Goal: Task Accomplishment & Management: Use online tool/utility

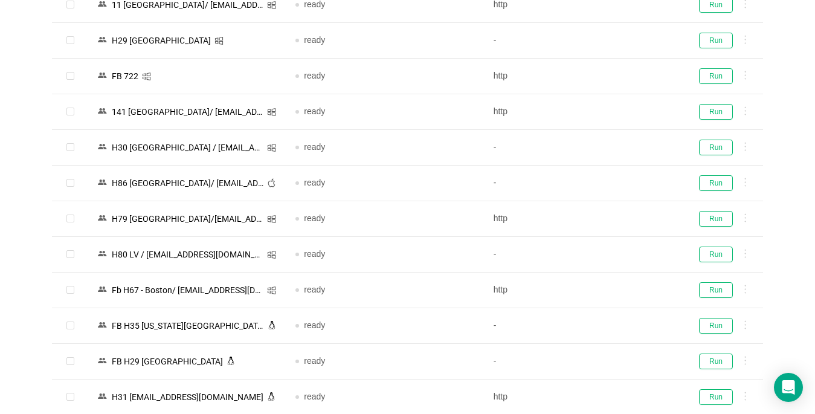
scroll to position [1615, 0]
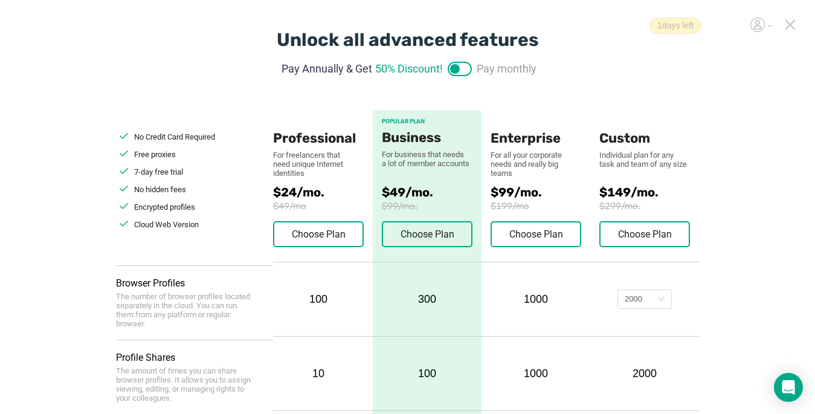
click at [785, 22] on icon at bounding box center [790, 24] width 11 height 11
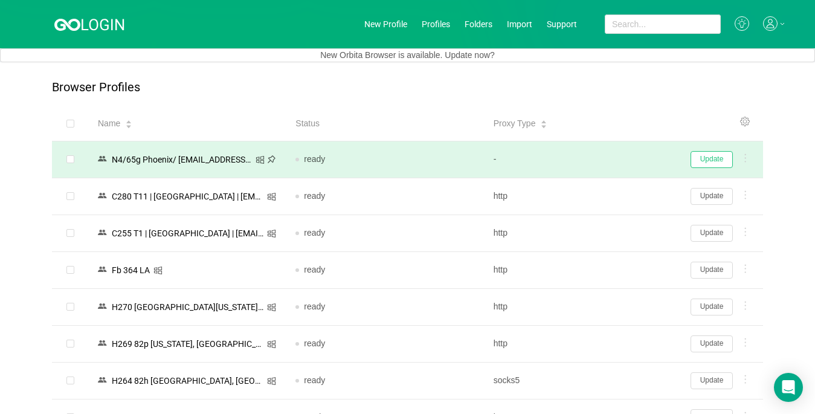
click at [710, 159] on button "Update" at bounding box center [711, 159] width 42 height 17
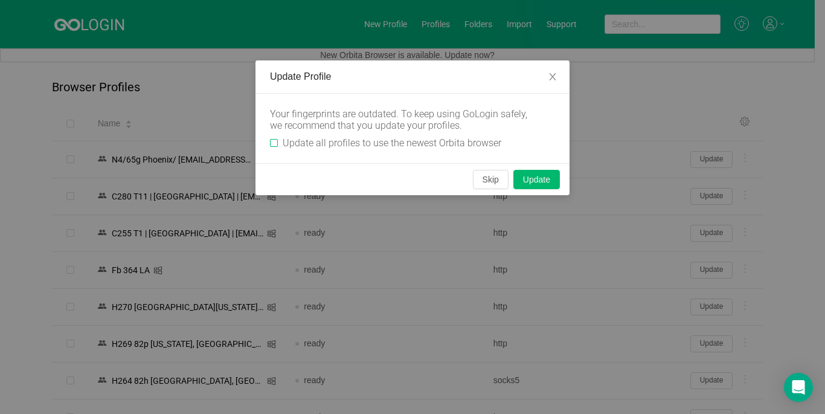
click at [271, 143] on input "Update all profiles to use the newest Orbita browser" at bounding box center [274, 143] width 8 height 8
checkbox input "true"
click at [482, 180] on button "Skip" at bounding box center [491, 179] width 36 height 19
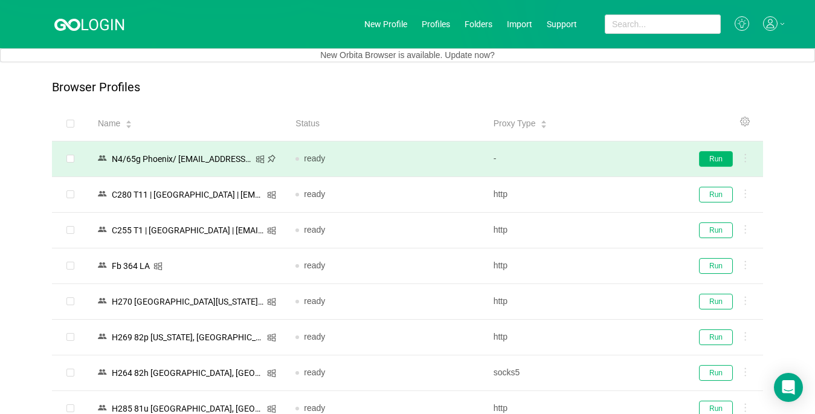
click at [717, 159] on button "Run" at bounding box center [716, 159] width 34 height 16
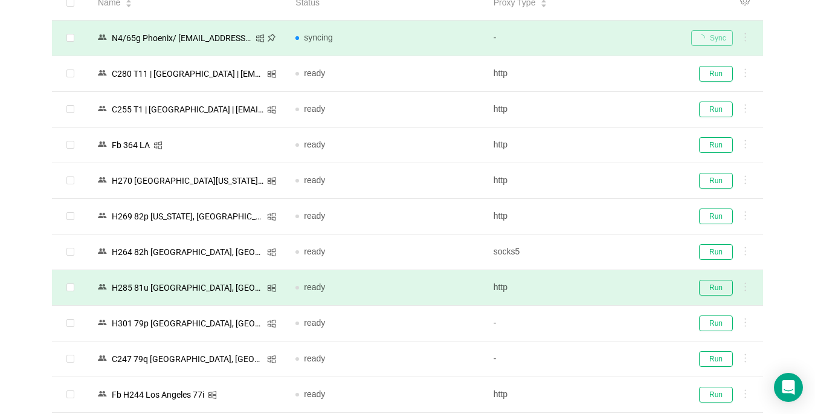
scroll to position [181, 0]
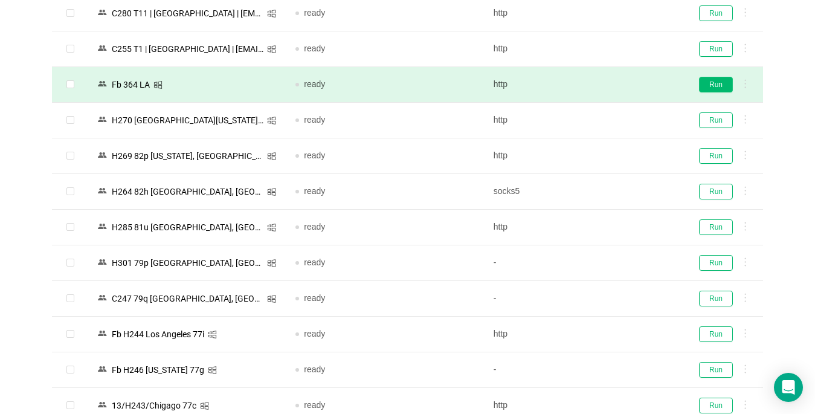
click at [718, 83] on button "Run" at bounding box center [716, 85] width 34 height 16
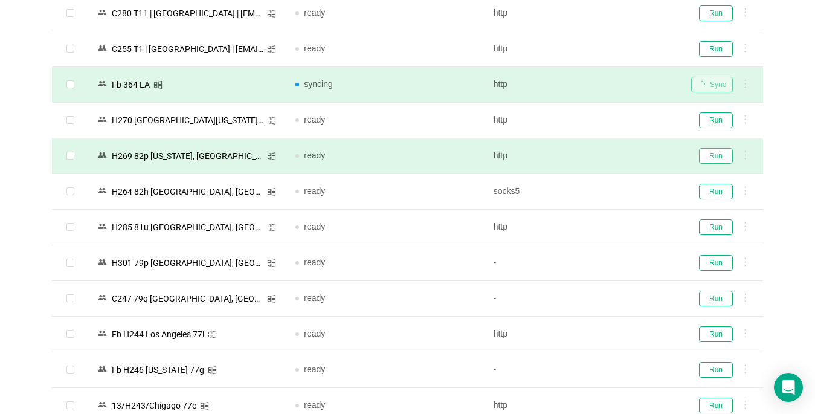
click at [716, 155] on button "Run" at bounding box center [716, 156] width 34 height 16
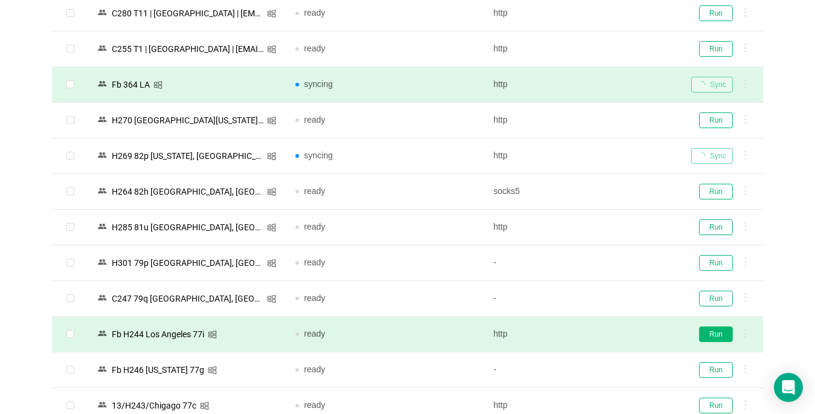
click at [712, 326] on button "Run" at bounding box center [716, 334] width 34 height 16
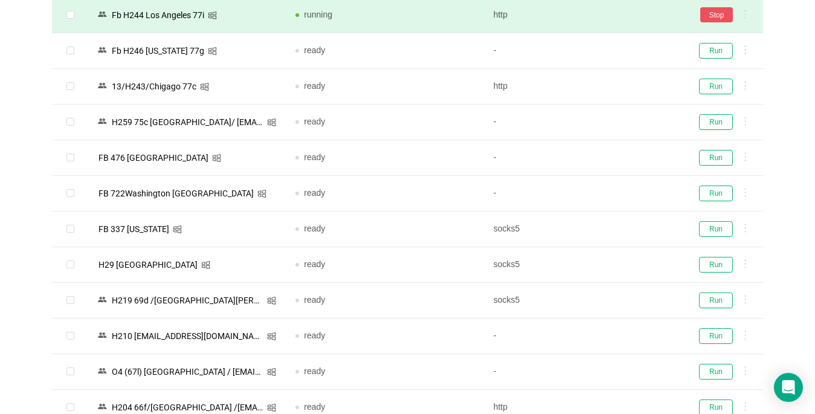
scroll to position [544, 0]
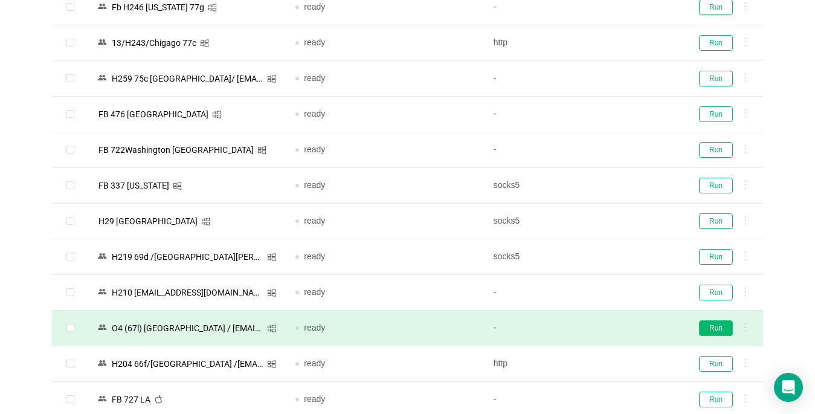
click at [712, 326] on button "Run" at bounding box center [716, 328] width 34 height 16
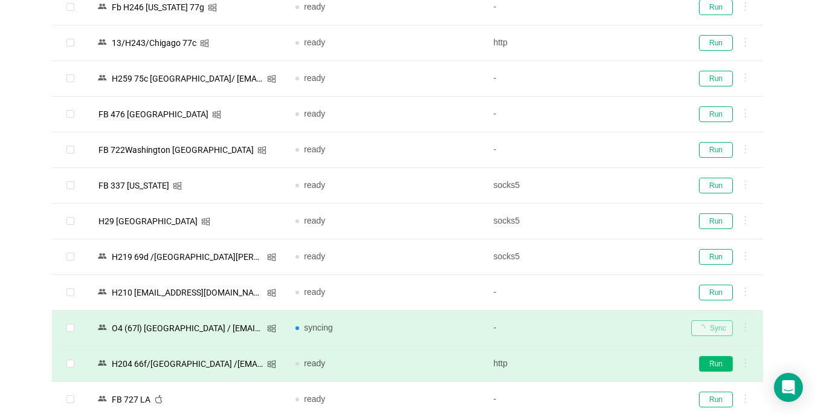
click at [704, 359] on button "Run" at bounding box center [716, 364] width 34 height 16
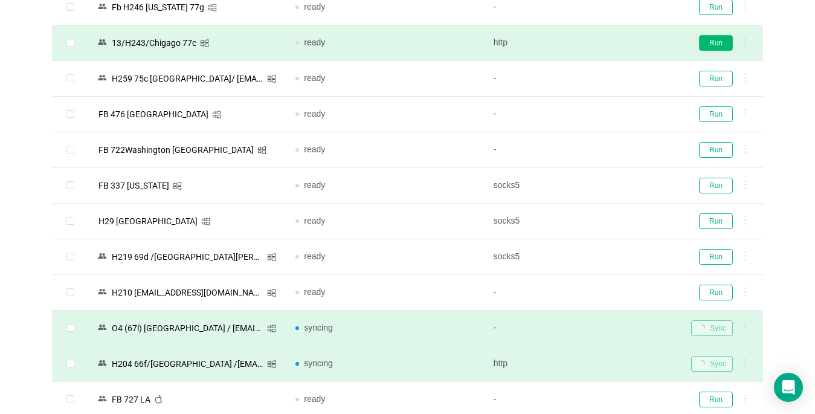
click at [710, 42] on button "Run" at bounding box center [716, 43] width 34 height 16
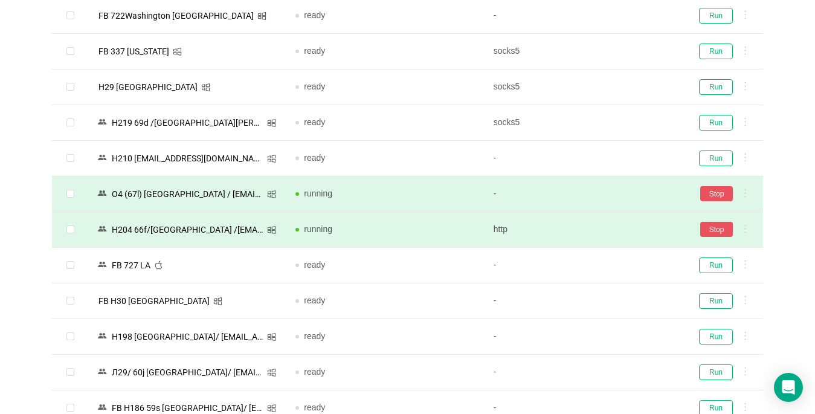
scroll to position [725, 0]
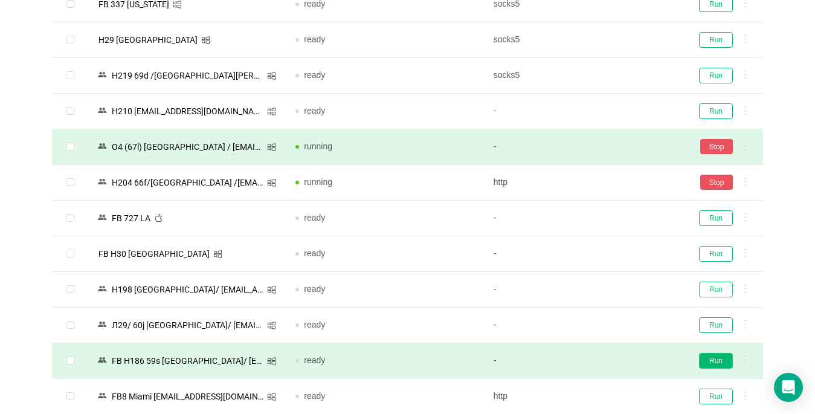
click at [720, 281] on button "Run" at bounding box center [716, 289] width 34 height 16
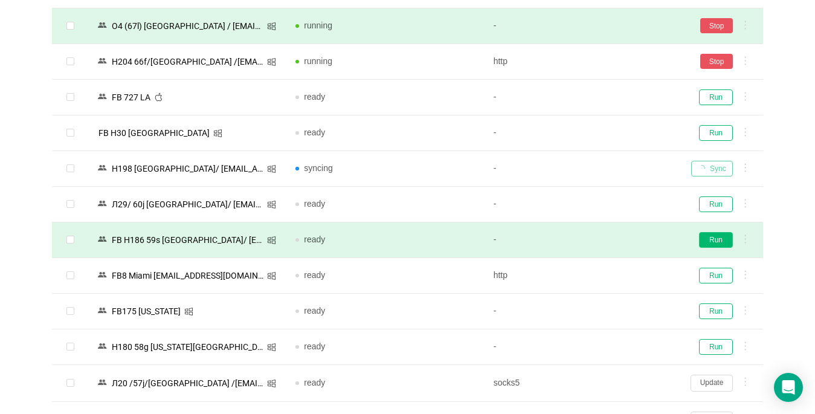
click at [722, 242] on button "Run" at bounding box center [716, 240] width 34 height 16
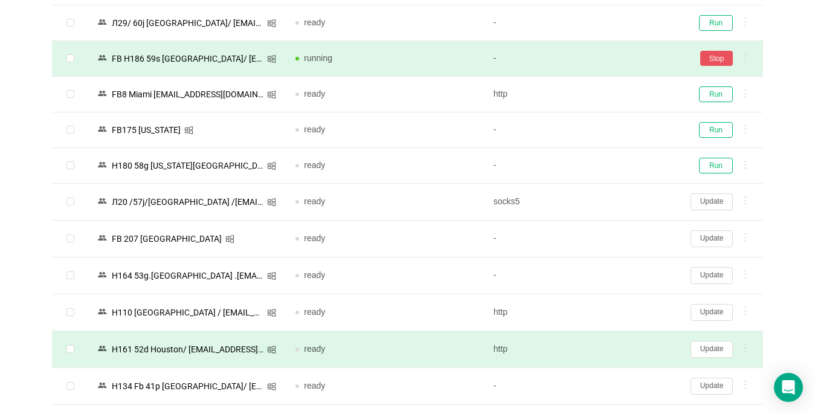
scroll to position [1087, 0]
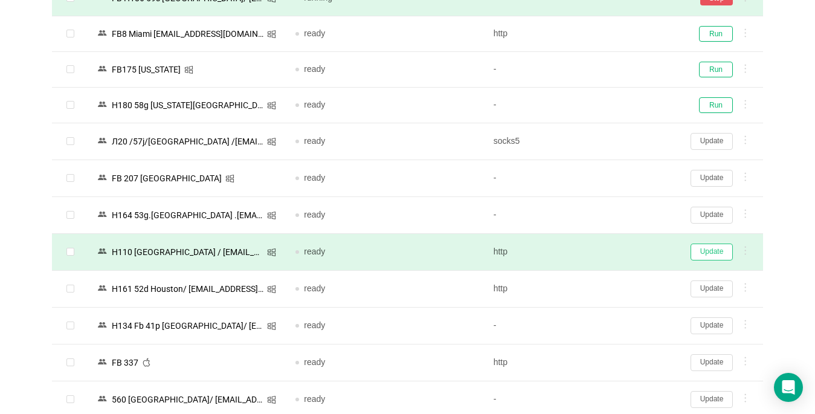
click at [708, 256] on button "Update" at bounding box center [711, 251] width 42 height 17
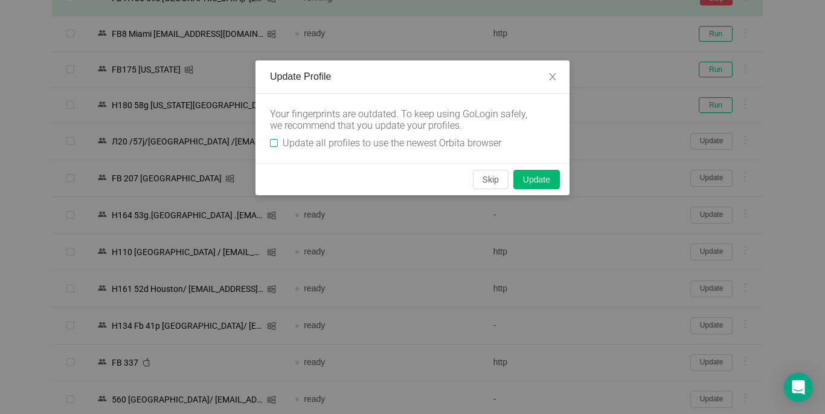
drag, startPoint x: 275, startPoint y: 143, endPoint x: 491, endPoint y: 159, distance: 216.9
click at [275, 142] on input "Update all profiles to use the newest Orbita browser" at bounding box center [274, 143] width 8 height 8
checkbox input "true"
click at [482, 180] on button "Skip" at bounding box center [491, 179] width 36 height 19
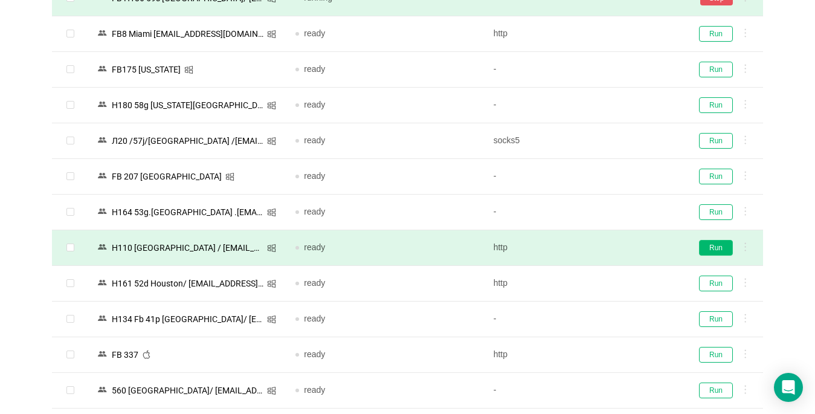
click at [715, 252] on button "Run" at bounding box center [716, 248] width 34 height 16
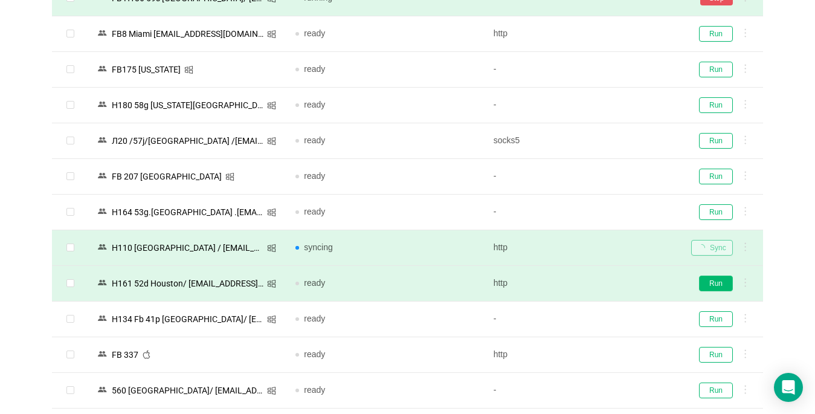
click at [717, 285] on button "Run" at bounding box center [716, 283] width 34 height 16
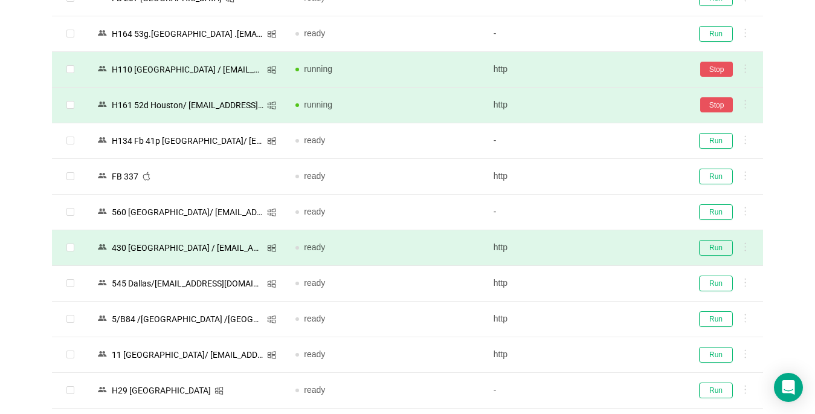
scroll to position [1268, 0]
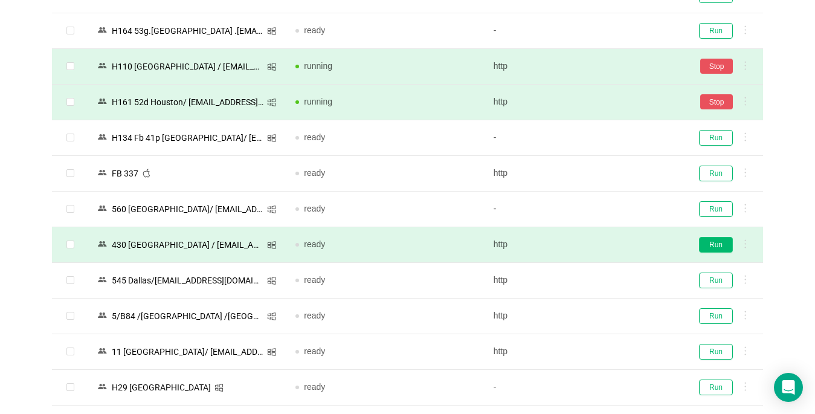
click at [720, 242] on button "Run" at bounding box center [716, 245] width 34 height 16
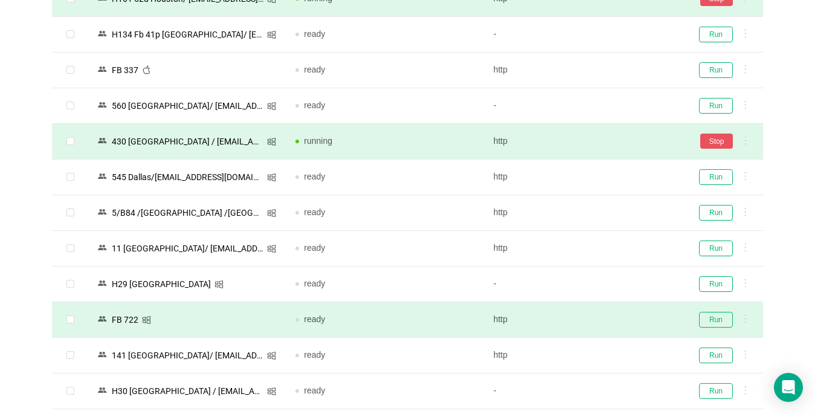
scroll to position [1450, 0]
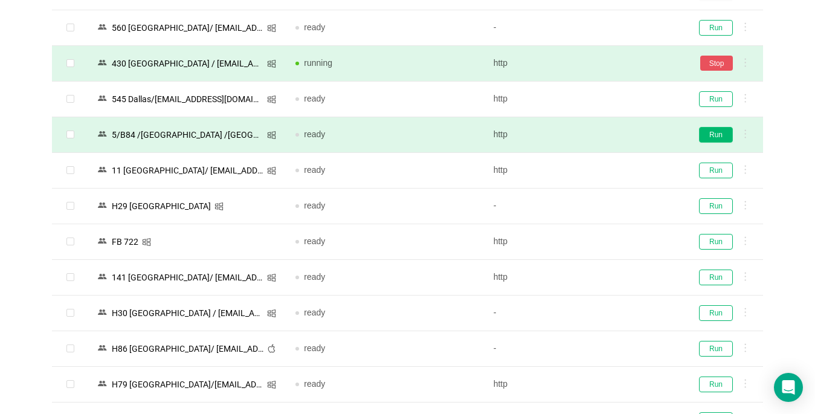
click at [714, 135] on button "Run" at bounding box center [716, 135] width 34 height 16
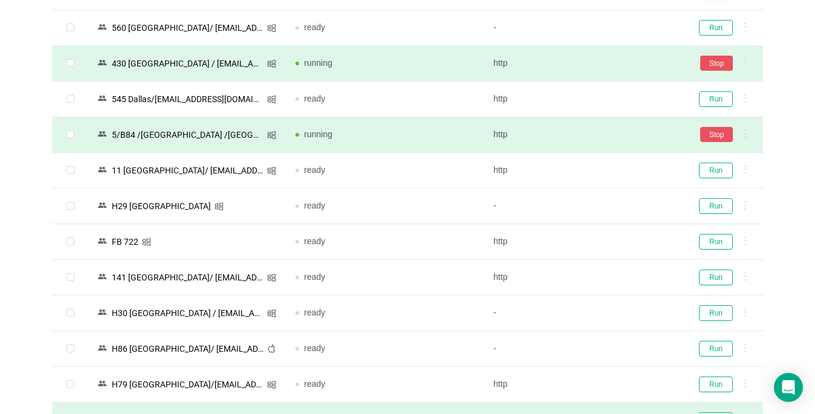
scroll to position [1631, 0]
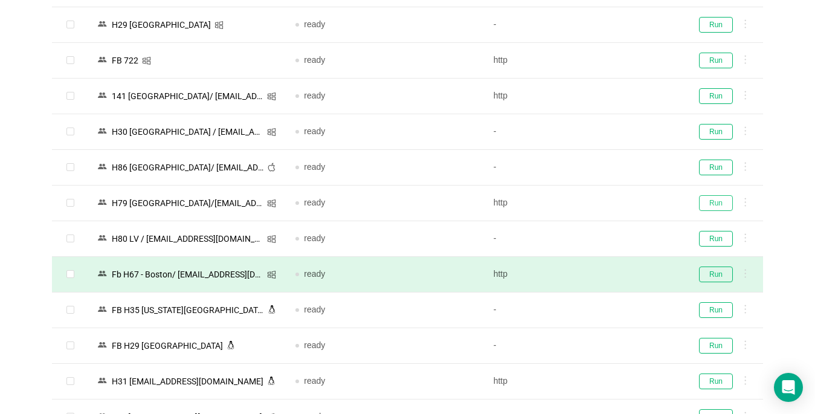
drag, startPoint x: 716, startPoint y: 205, endPoint x: 731, endPoint y: 271, distance: 68.3
click at [715, 205] on button "Run" at bounding box center [716, 203] width 34 height 16
click at [718, 274] on button "Run" at bounding box center [716, 274] width 34 height 16
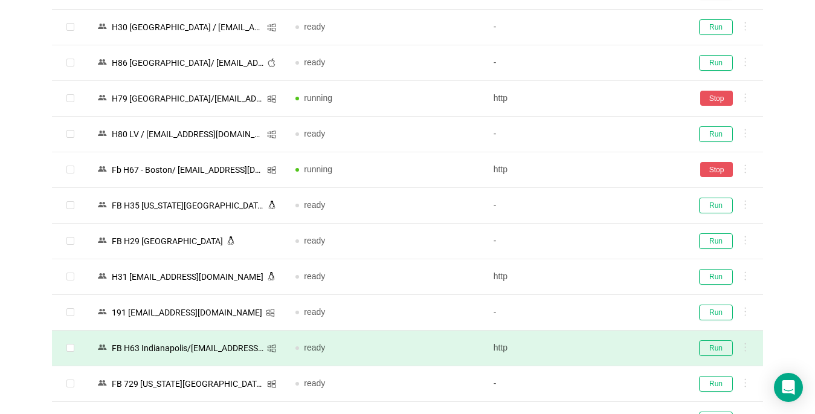
scroll to position [1812, 0]
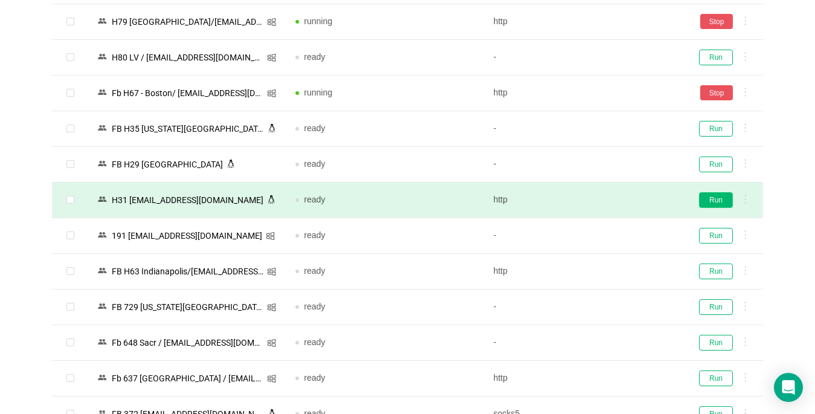
click at [709, 199] on button "Run" at bounding box center [716, 200] width 34 height 16
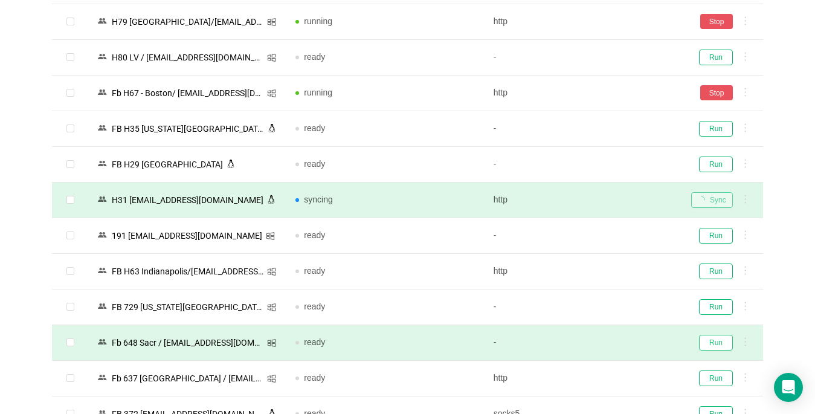
click at [719, 339] on button "Run" at bounding box center [716, 343] width 34 height 16
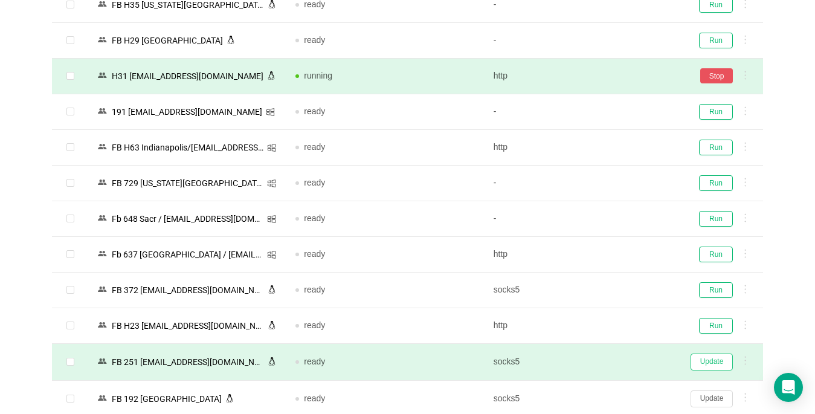
scroll to position [1993, 0]
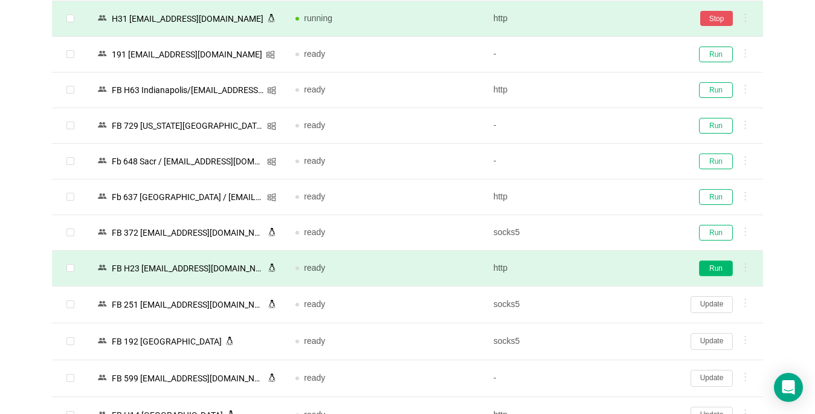
click at [719, 266] on button "Run" at bounding box center [716, 268] width 34 height 16
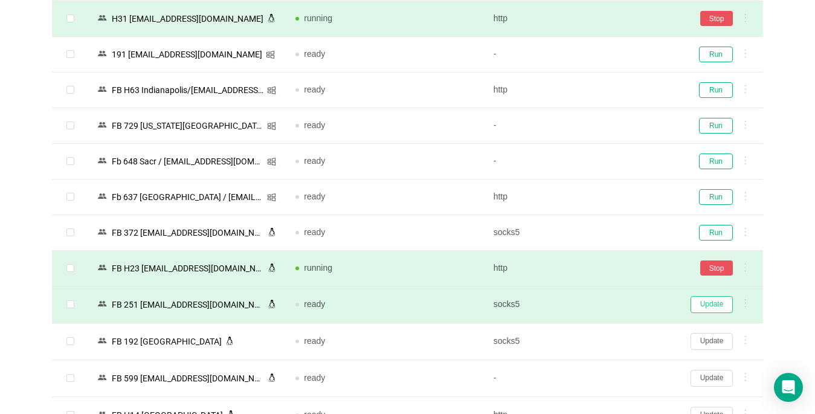
click at [696, 303] on button "Update" at bounding box center [711, 304] width 42 height 17
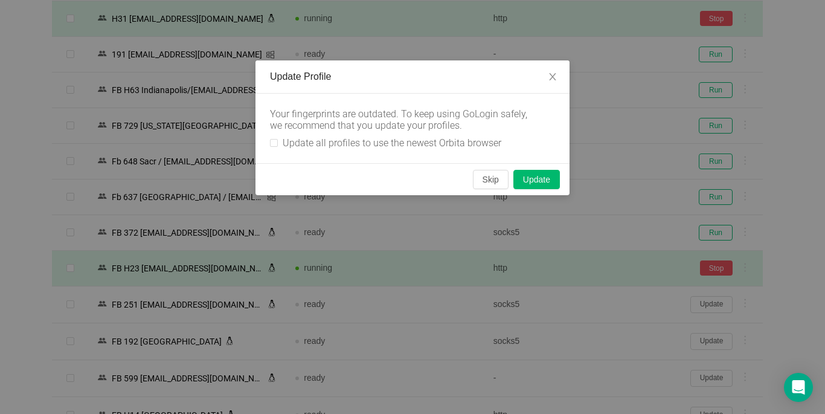
click at [265, 140] on div "Your fingerprints are outdated. To keep using GoLogin safely, we recommend that…" at bounding box center [413, 128] width 314 height 69
click at [274, 140] on input "Update all profiles to use the newest Orbita browser" at bounding box center [274, 143] width 8 height 8
checkbox input "true"
click at [493, 173] on button "Skip" at bounding box center [491, 179] width 36 height 19
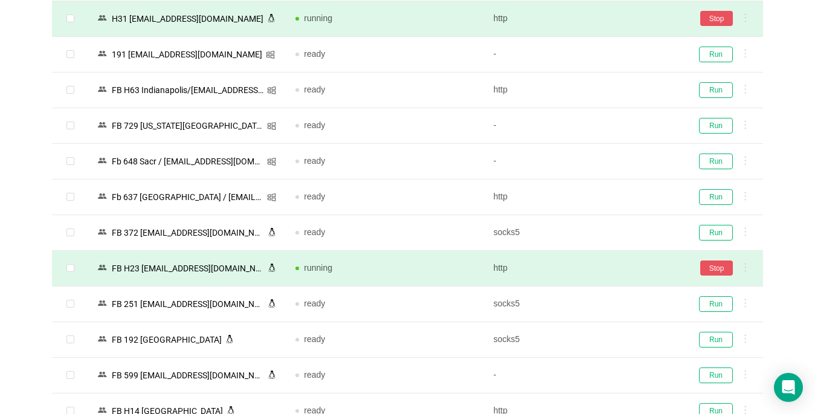
scroll to position [2355, 0]
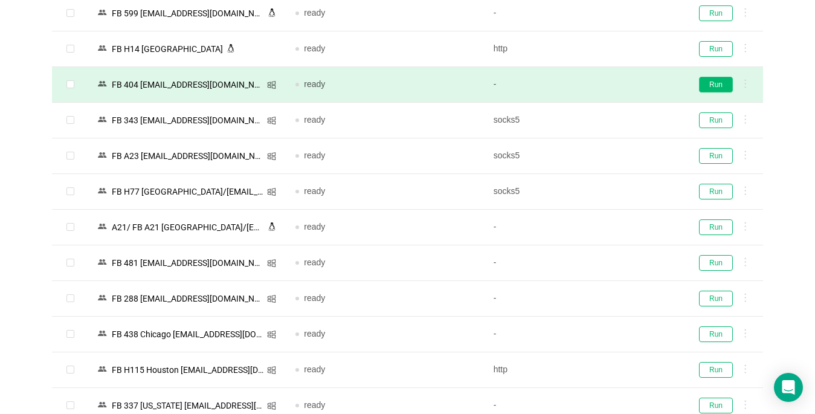
click at [711, 84] on button "Run" at bounding box center [716, 85] width 34 height 16
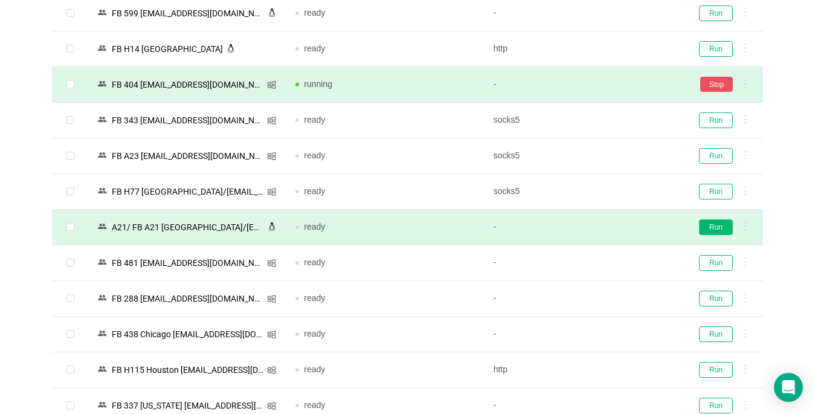
click at [710, 229] on button "Run" at bounding box center [716, 227] width 34 height 16
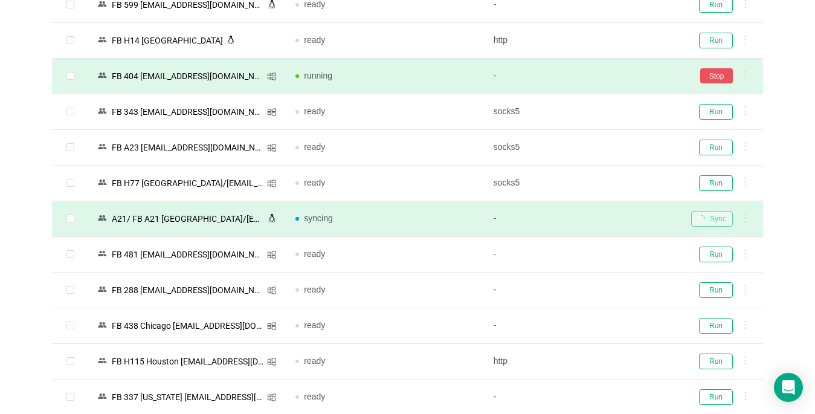
scroll to position [2476, 0]
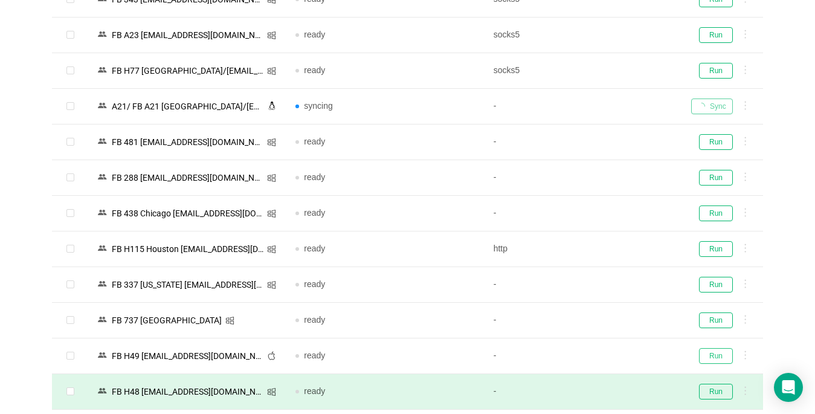
click at [722, 355] on button "Run" at bounding box center [716, 356] width 34 height 16
click at [718, 381] on td "Run" at bounding box center [722, 392] width 82 height 36
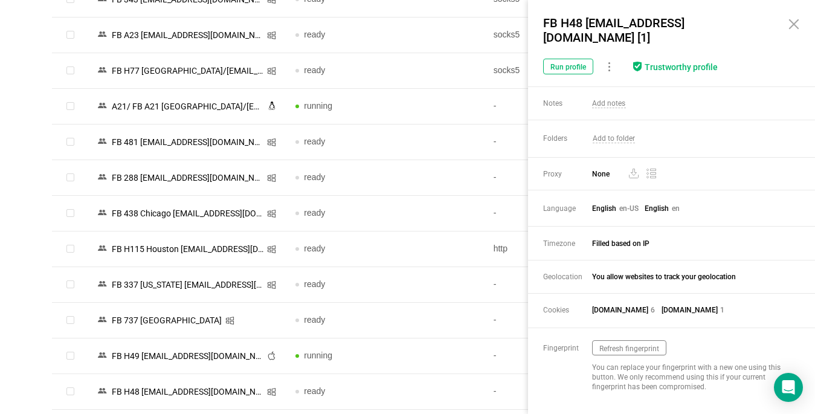
click at [794, 22] on icon at bounding box center [793, 24] width 14 height 14
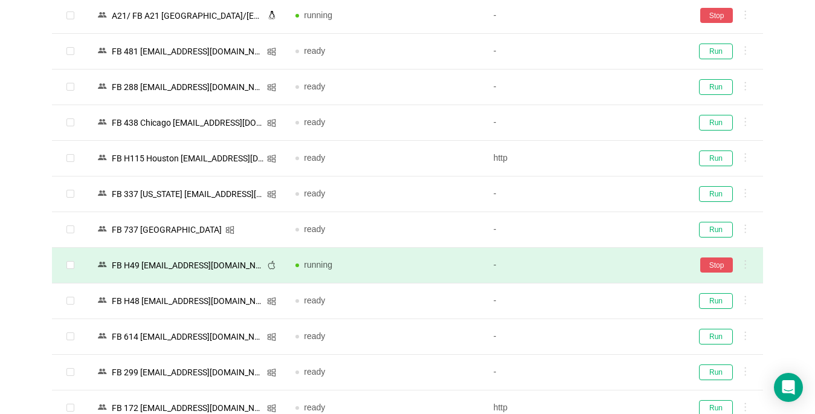
scroll to position [2597, 0]
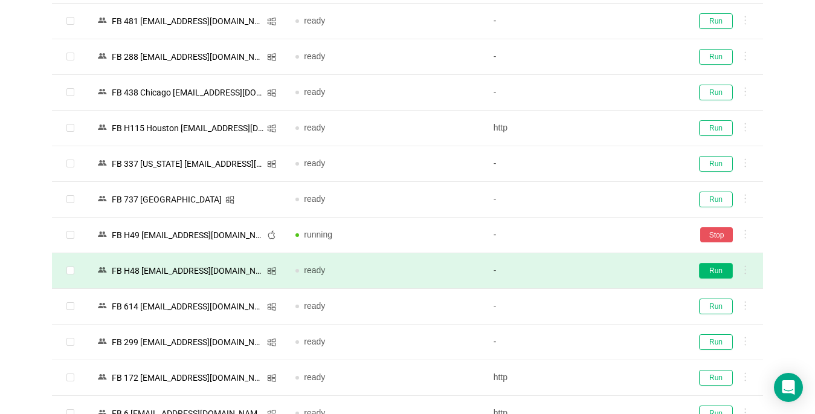
click at [724, 272] on button "Run" at bounding box center [716, 271] width 34 height 16
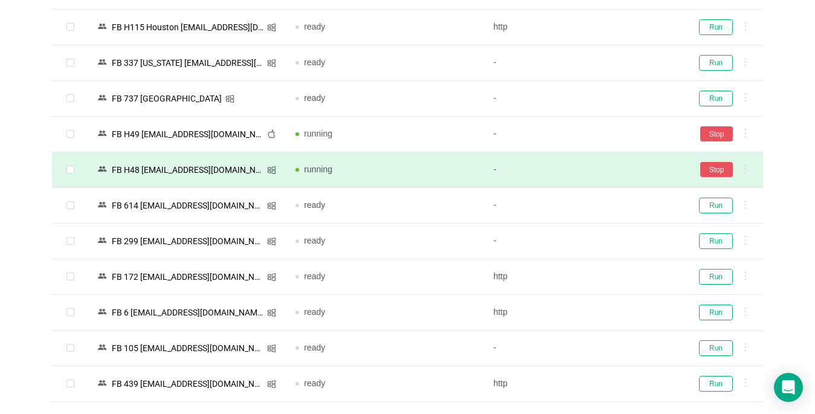
scroll to position [2702, 0]
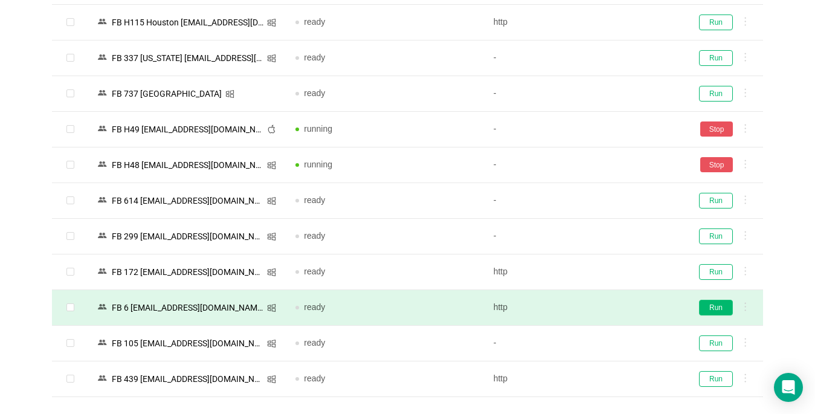
click at [709, 304] on button "Run" at bounding box center [716, 308] width 34 height 16
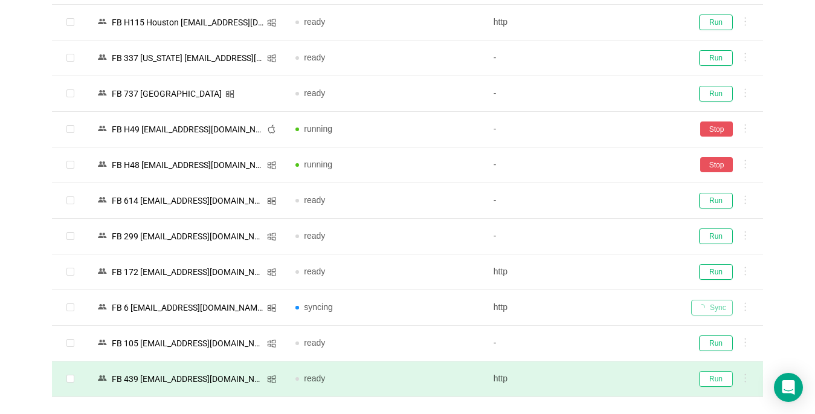
click at [719, 382] on button "Run" at bounding box center [716, 379] width 34 height 16
